Goal: Book appointment/travel/reservation

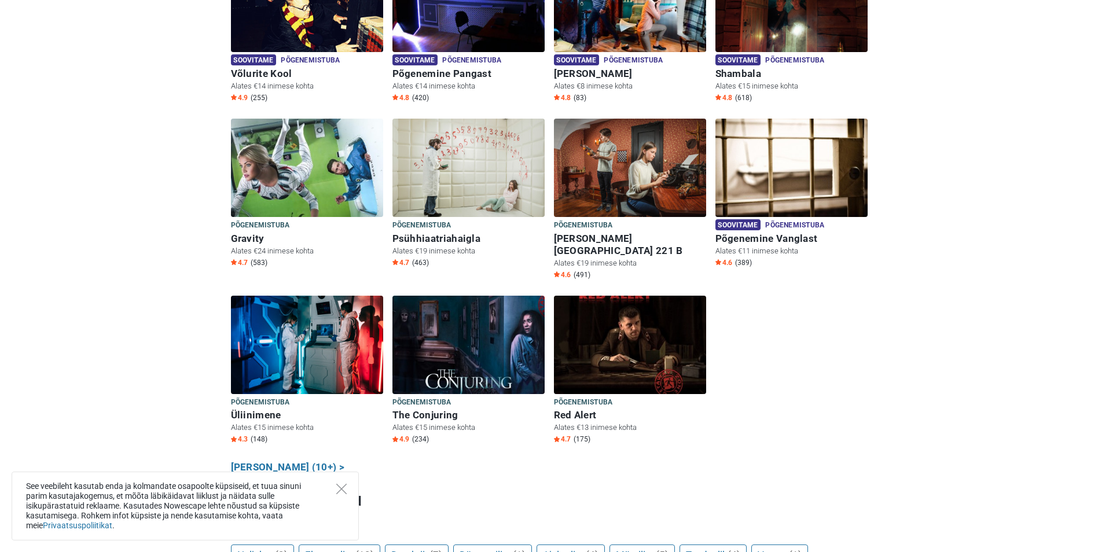
scroll to position [463, 0]
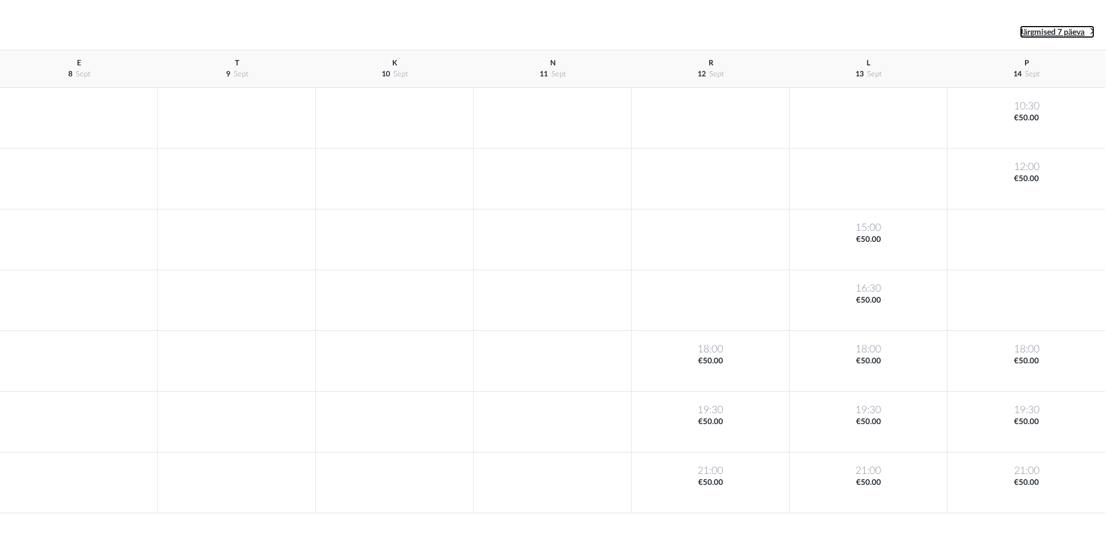
click at [1084, 27] on link "Järgmised 7 päeva" at bounding box center [1057, 31] width 75 height 13
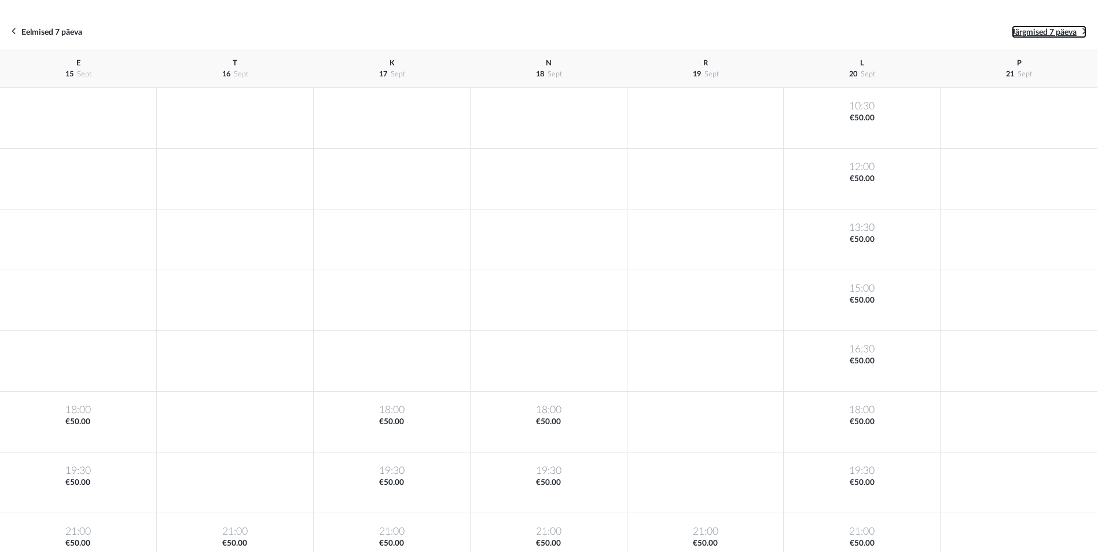
scroll to position [22, 0]
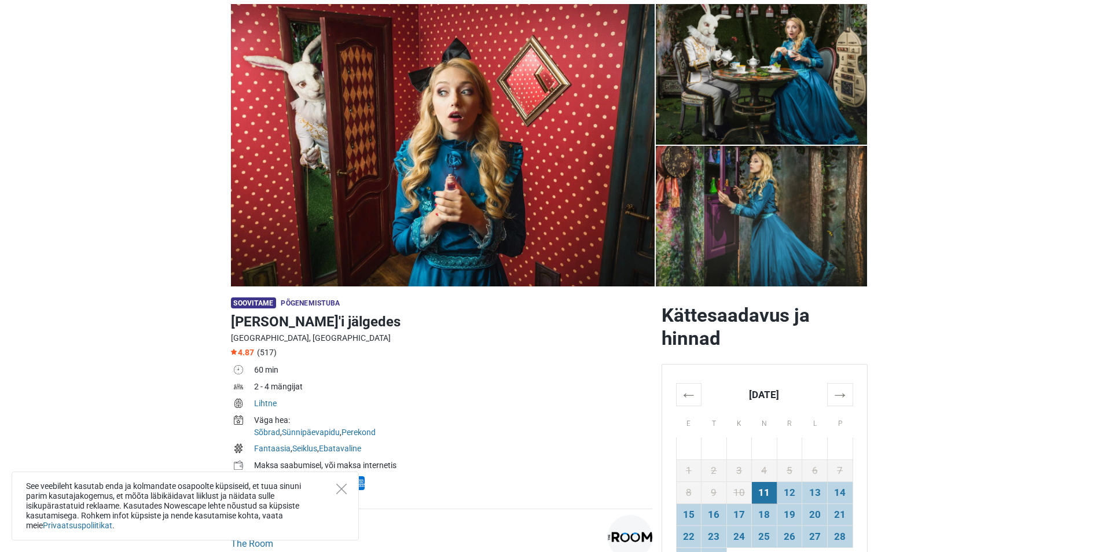
scroll to position [174, 0]
